Goal: Navigation & Orientation: Find specific page/section

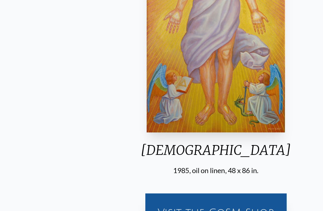
scroll to position [70, 0]
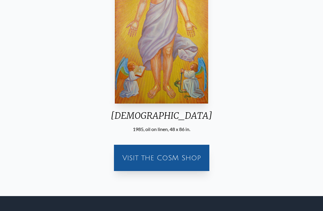
scroll to position [131, 0]
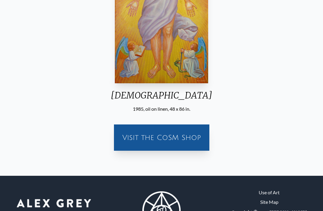
click at [185, 147] on div "Visit the CoSM Shop" at bounding box center [161, 137] width 88 height 19
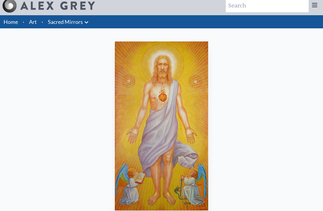
scroll to position [0, 0]
